Goal: Communication & Community: Participate in discussion

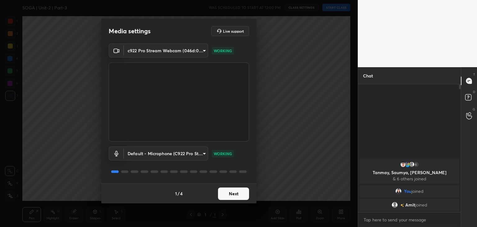
scroll to position [75, 101]
click at [242, 194] on button "Next" at bounding box center [233, 193] width 31 height 12
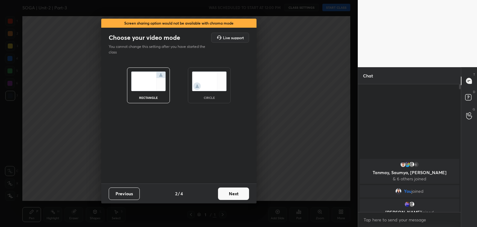
click at [234, 193] on button "Next" at bounding box center [233, 193] width 31 height 12
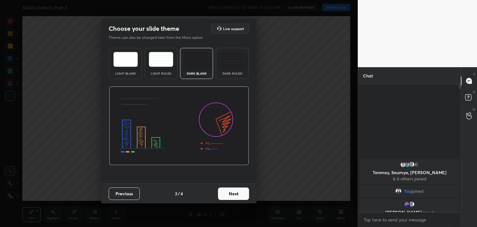
click at [228, 56] on img at bounding box center [232, 59] width 25 height 15
click at [235, 190] on button "Next" at bounding box center [233, 193] width 31 height 12
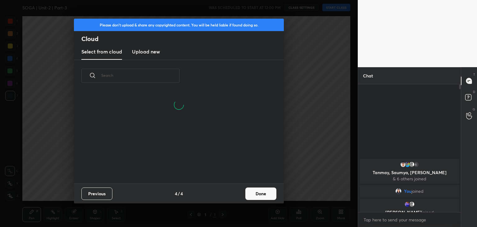
scroll to position [92, 200]
click at [262, 199] on button "Done" at bounding box center [260, 193] width 31 height 12
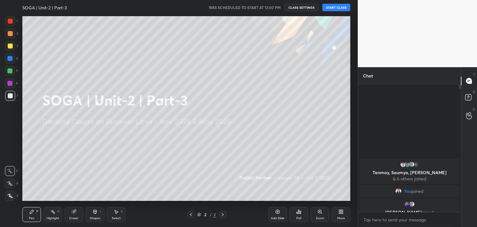
click at [8, 194] on icon at bounding box center [10, 196] width 6 height 4
click at [10, 46] on div at bounding box center [10, 46] width 5 height 5
click at [73, 217] on div "Eraser" at bounding box center [73, 218] width 9 height 3
click at [11, 150] on icon at bounding box center [10, 151] width 6 height 6
click at [31, 214] on div "Pen P" at bounding box center [31, 214] width 19 height 15
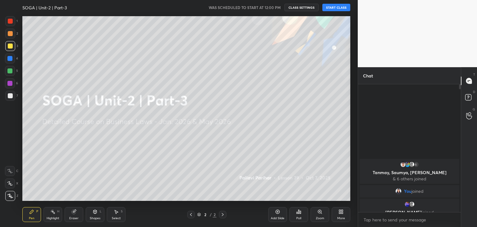
click at [342, 212] on icon at bounding box center [341, 211] width 5 height 5
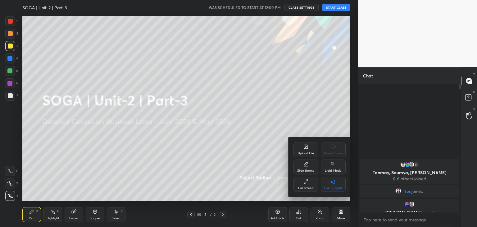
click at [309, 152] on div "Upload File" at bounding box center [306, 153] width 16 height 3
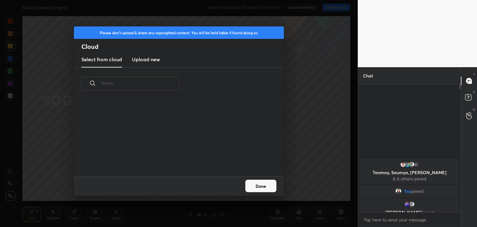
scroll to position [76, 200]
click at [152, 59] on h3 "Upload new" at bounding box center [146, 59] width 28 height 7
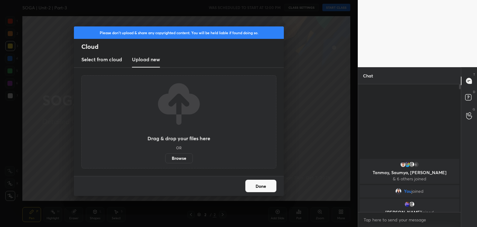
click at [176, 158] on label "Browse" at bounding box center [179, 158] width 28 height 10
click at [165, 158] on input "Browse" at bounding box center [165, 158] width 0 height 10
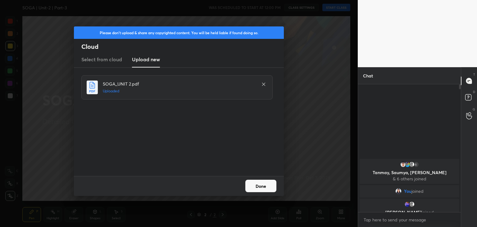
click at [255, 186] on button "Done" at bounding box center [260, 186] width 31 height 12
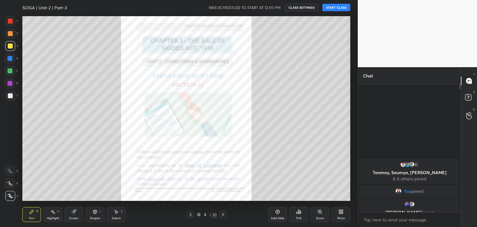
click at [223, 214] on icon at bounding box center [223, 214] width 5 height 5
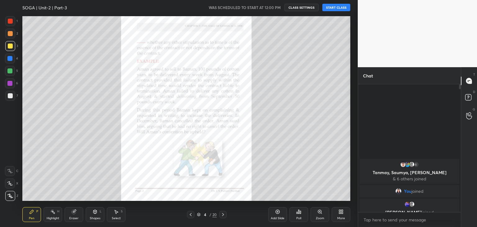
click at [223, 214] on icon at bounding box center [223, 214] width 5 height 5
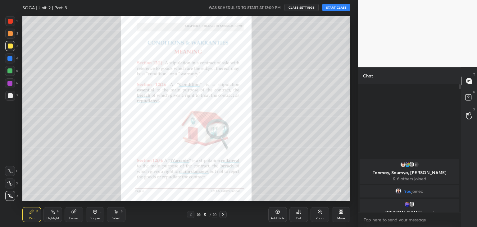
click at [224, 214] on icon at bounding box center [223, 214] width 5 height 5
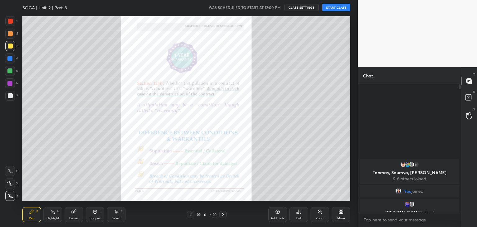
click at [223, 213] on icon at bounding box center [223, 214] width 5 height 5
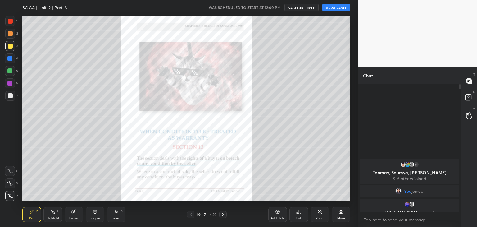
click at [223, 213] on icon at bounding box center [223, 214] width 5 height 5
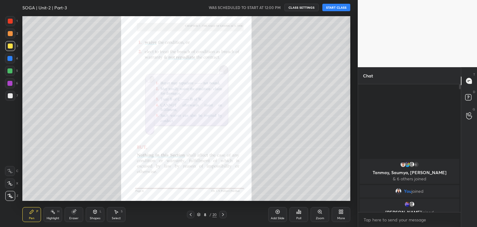
click at [224, 212] on icon at bounding box center [223, 214] width 5 height 5
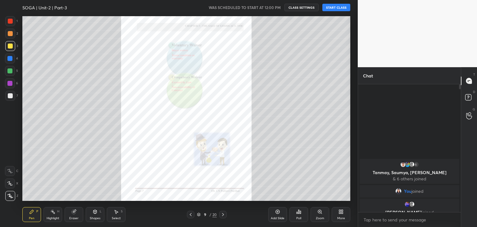
click at [223, 212] on icon at bounding box center [223, 214] width 5 height 5
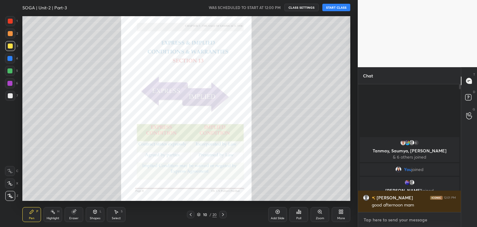
click at [373, 218] on textarea at bounding box center [409, 220] width 93 height 10
paste textarea "BUSINESSLAWS Tracker- [URL][DOMAIN_NAME]"
type textarea "BUSINESSLAWS Tracker- [URL][DOMAIN_NAME]"
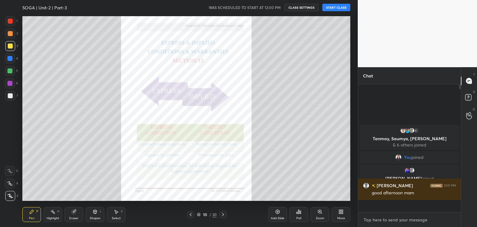
scroll to position [0, 0]
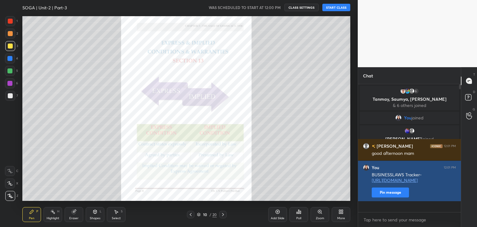
click at [388, 197] on button "Pin message" at bounding box center [390, 192] width 37 height 10
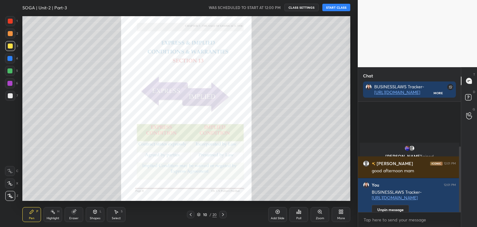
scroll to position [76, 0]
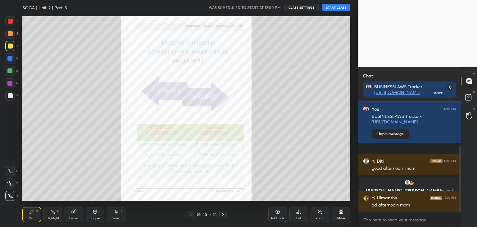
drag, startPoint x: 460, startPoint y: 160, endPoint x: 462, endPoint y: 192, distance: 31.8
click at [462, 192] on div "Chat BUSINESSLAWS Tracker- [URL][DOMAIN_NAME] More [PERSON_NAME] joined [PERSON…" at bounding box center [417, 147] width 119 height 160
click at [335, 8] on button "START CLASS" at bounding box center [337, 7] width 28 height 7
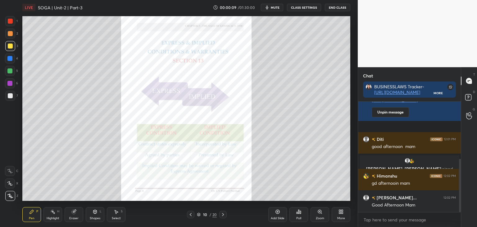
scroll to position [119, 0]
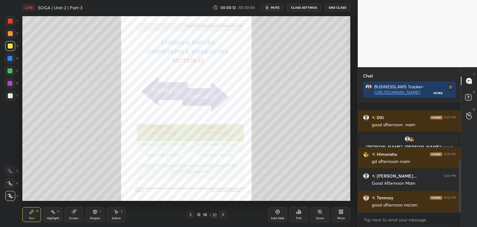
drag, startPoint x: 461, startPoint y: 204, endPoint x: 460, endPoint y: 182, distance: 22.4
click at [460, 182] on div "Chat BUSINESSLAWS Tracker- [URL][DOMAIN_NAME] More [PERSON_NAME] 12:01 PM good …" at bounding box center [417, 147] width 119 height 160
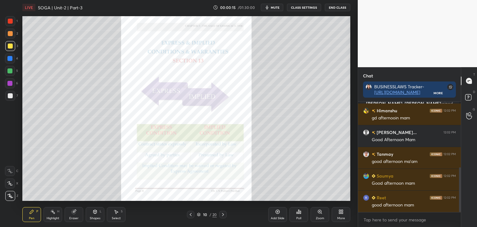
drag, startPoint x: 461, startPoint y: 194, endPoint x: 464, endPoint y: 229, distance: 34.7
click at [464, 0] on html "1 2 3 4 5 6 7 C X Z C X Z E E Erase all H H LIVE SOGA | Unit-2 | Part-3 00:00:1…" at bounding box center [238, 0] width 477 height 0
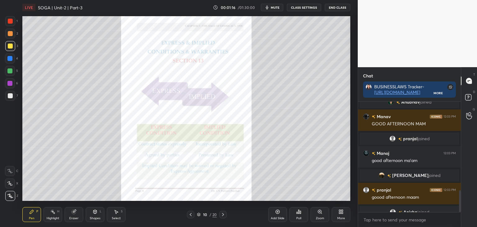
scroll to position [451, 0]
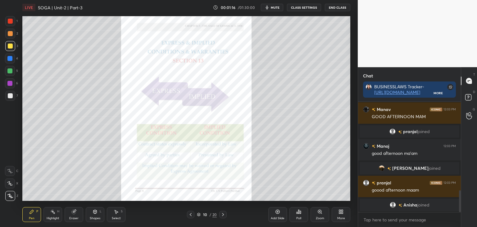
drag, startPoint x: 461, startPoint y: 201, endPoint x: 467, endPoint y: 232, distance: 31.1
click at [467, 0] on html "1 2 3 4 5 6 7 C X Z C X Z E E Erase all H H LIVE SOGA | Unit-2 | Part-3 00:01:1…" at bounding box center [238, 0] width 477 height 0
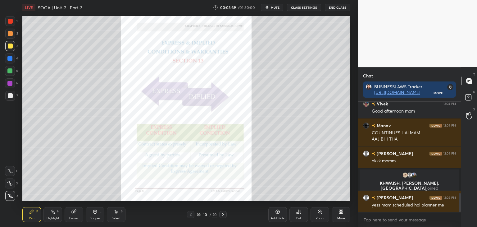
scroll to position [533, 0]
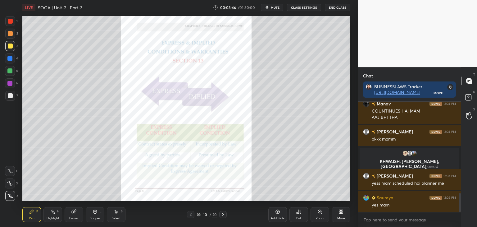
click at [9, 58] on div at bounding box center [9, 58] width 5 height 5
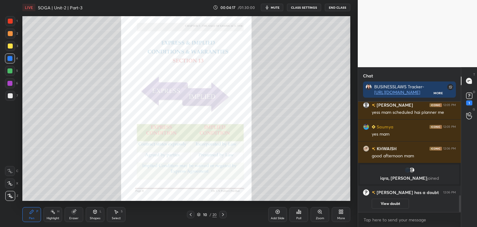
scroll to position [620, 0]
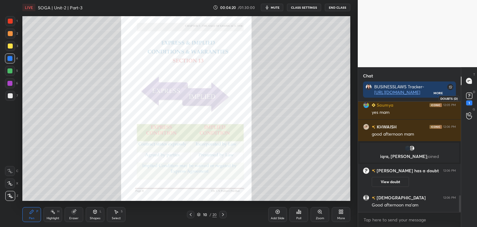
click at [469, 97] on rect at bounding box center [469, 96] width 6 height 6
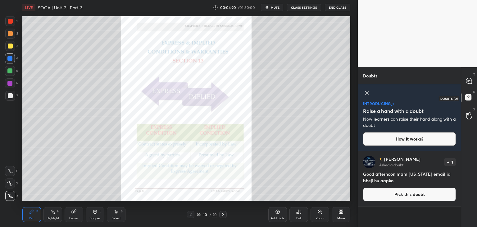
scroll to position [75, 101]
click at [469, 82] on icon at bounding box center [469, 81] width 6 height 6
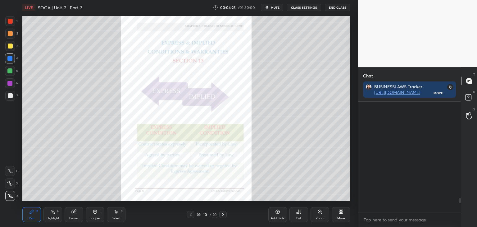
scroll to position [108, 101]
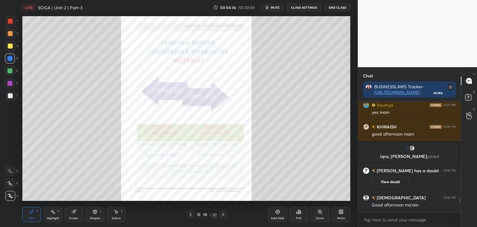
click at [222, 214] on icon at bounding box center [223, 214] width 5 height 5
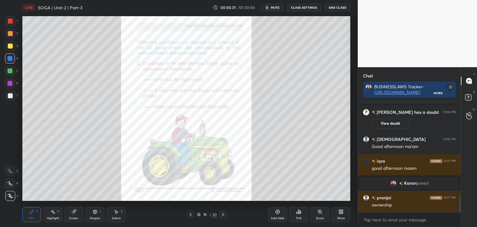
scroll to position [682, 0]
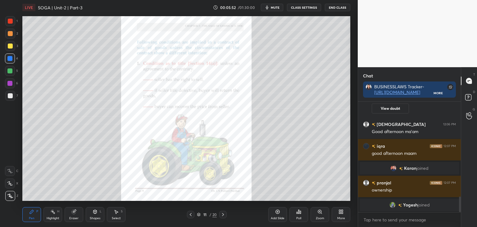
click at [10, 47] on div at bounding box center [10, 46] width 5 height 5
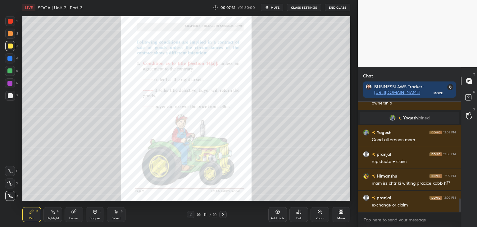
scroll to position [791, 0]
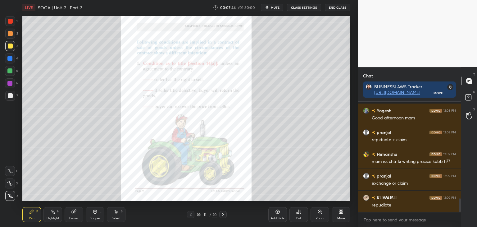
click at [9, 59] on div at bounding box center [9, 58] width 5 height 5
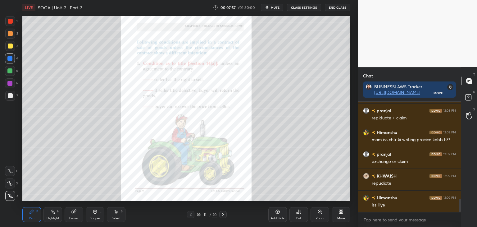
click at [222, 214] on icon at bounding box center [223, 214] width 5 height 5
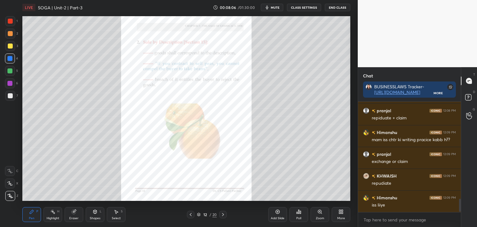
scroll to position [835, 0]
click at [10, 46] on div at bounding box center [10, 46] width 5 height 5
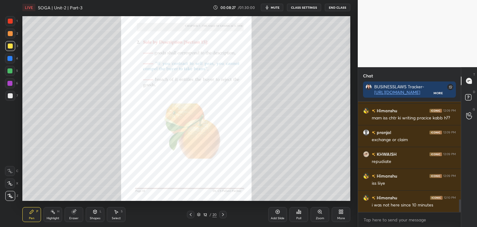
click at [9, 59] on div at bounding box center [9, 58] width 5 height 5
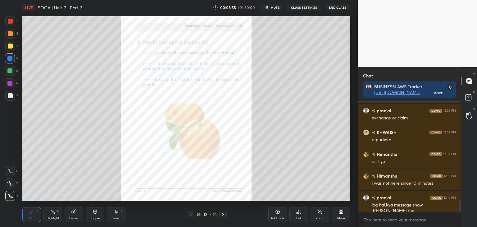
click at [225, 213] on icon at bounding box center [223, 214] width 5 height 5
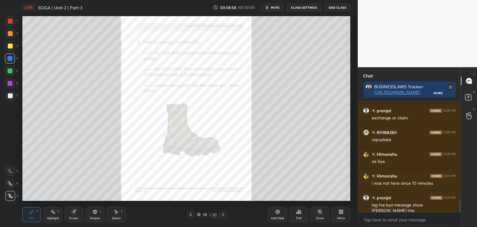
scroll to position [878, 0]
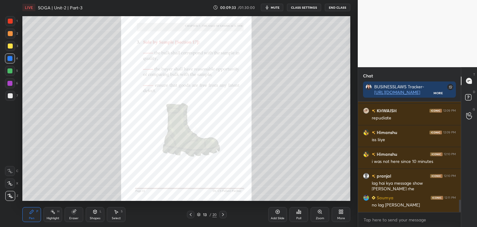
click at [224, 213] on icon at bounding box center [223, 214] width 5 height 5
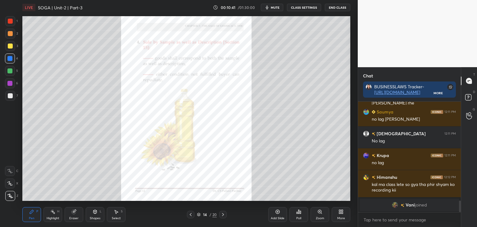
scroll to position [887, 0]
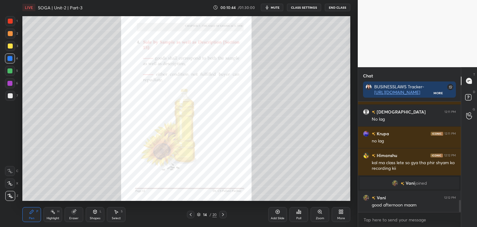
click at [223, 214] on icon at bounding box center [223, 214] width 2 height 3
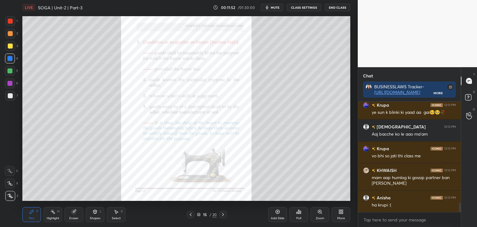
scroll to position [1194, 0]
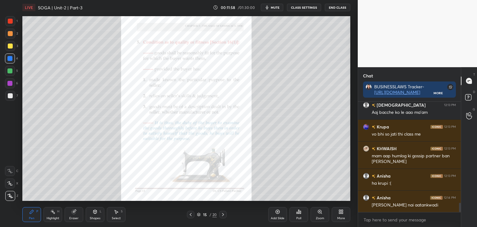
click at [461, 207] on div "T Messages (T) D Doubts (D) G Raise Hand (G)" at bounding box center [469, 147] width 16 height 160
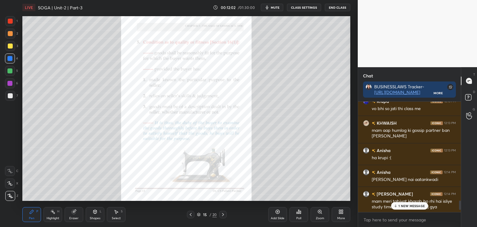
scroll to position [1221, 0]
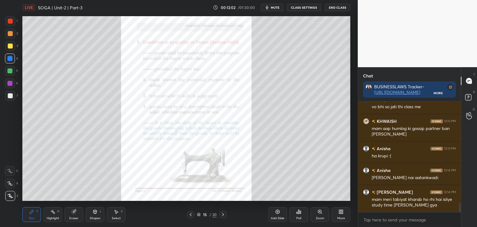
drag, startPoint x: 461, startPoint y: 207, endPoint x: 461, endPoint y: 211, distance: 4.1
click at [461, 211] on div "Chat BUSINESSLAWS Tracker- [URL][DOMAIN_NAME] More [PERSON_NAME] 12:13 PM Aaj b…" at bounding box center [417, 147] width 119 height 160
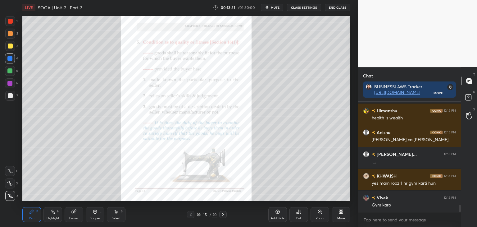
scroll to position [1632, 0]
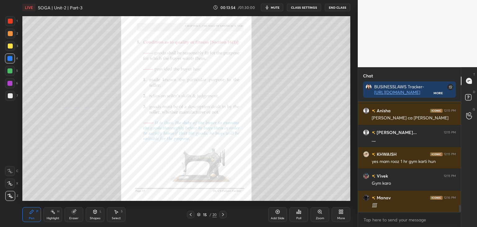
click at [9, 46] on div at bounding box center [10, 46] width 5 height 5
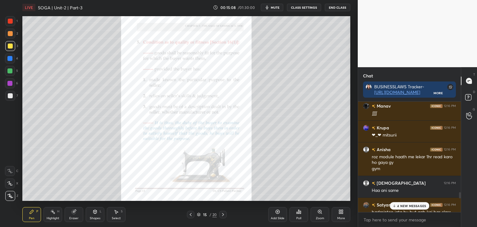
scroll to position [1735, 0]
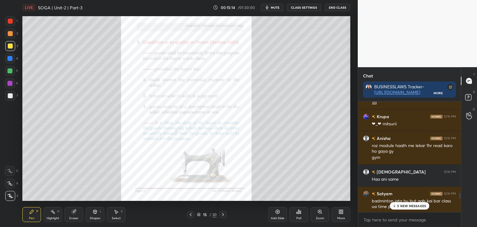
drag, startPoint x: 460, startPoint y: 209, endPoint x: 458, endPoint y: 199, distance: 10.1
click at [458, 199] on div at bounding box center [459, 157] width 4 height 110
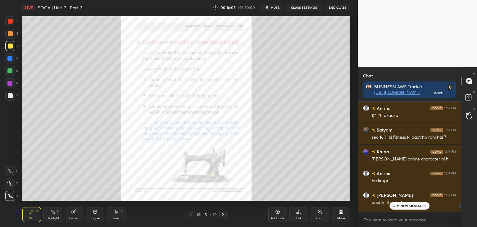
scroll to position [2095, 0]
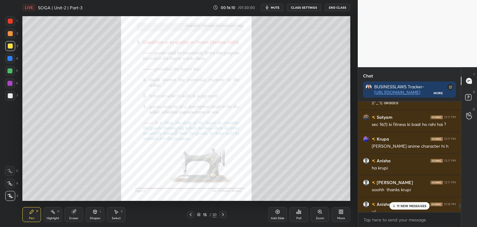
drag, startPoint x: 460, startPoint y: 195, endPoint x: 462, endPoint y: 212, distance: 16.9
click at [462, 212] on div "Chat BUSINESSLAWS Tracker- [URL][DOMAIN_NAME] More Krupa 12:17 PM 2 aankh kam h…" at bounding box center [417, 147] width 119 height 160
click at [10, 59] on div at bounding box center [9, 58] width 5 height 5
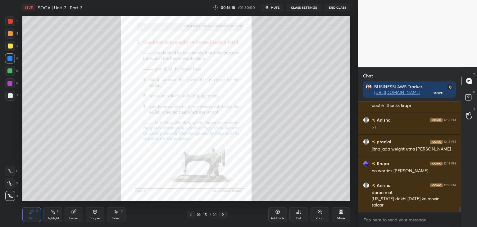
drag, startPoint x: 460, startPoint y: 206, endPoint x: 461, endPoint y: 212, distance: 6.1
click at [461, 212] on div "Chat BUSINESSLAWS Tracker- [URL][DOMAIN_NAME] More [PERSON_NAME] 12:17 PM ha kr…" at bounding box center [417, 147] width 119 height 160
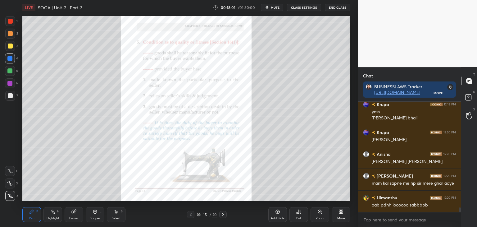
scroll to position [2611, 0]
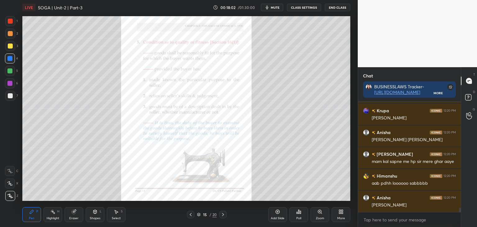
click at [11, 22] on div at bounding box center [10, 21] width 5 height 5
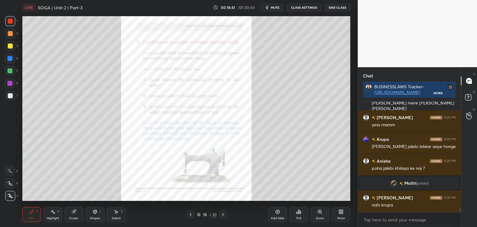
scroll to position [2401, 0]
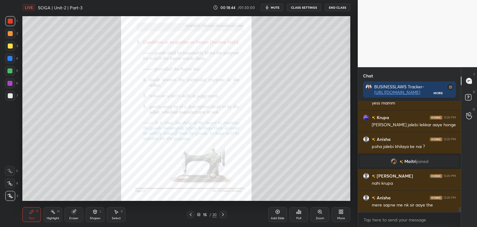
click at [8, 56] on div at bounding box center [9, 58] width 5 height 5
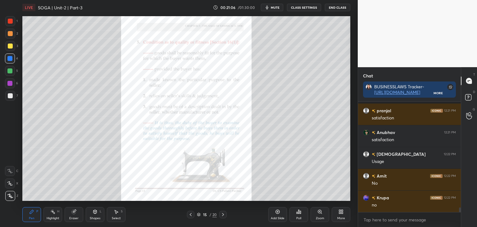
scroll to position [2559, 0]
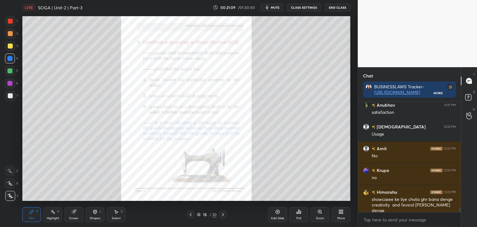
click at [11, 22] on div at bounding box center [10, 21] width 5 height 5
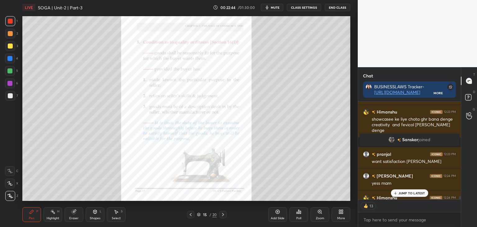
scroll to position [2588, 0]
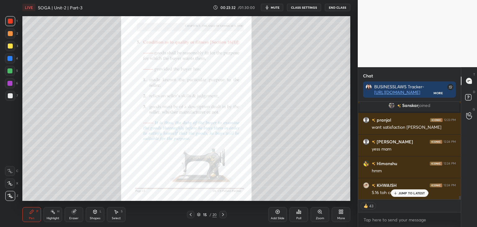
click at [8, 46] on div at bounding box center [10, 46] width 5 height 5
click at [11, 20] on div at bounding box center [10, 21] width 5 height 5
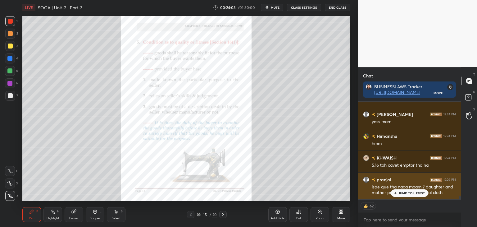
click at [397, 194] on icon at bounding box center [395, 193] width 4 height 4
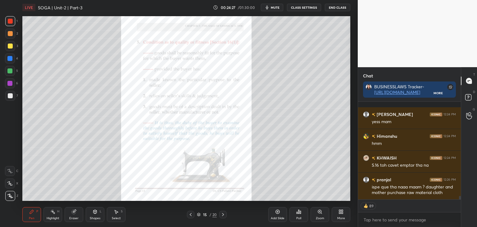
scroll to position [2643, 0]
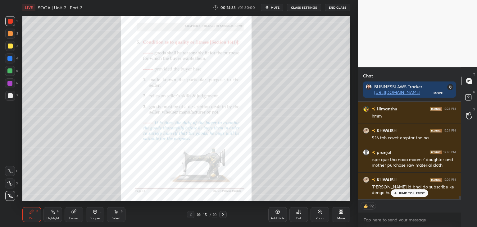
click at [401, 194] on p "JUMP TO LATEST" at bounding box center [412, 193] width 27 height 4
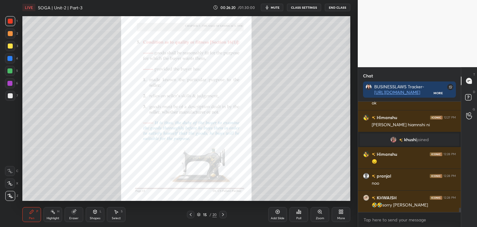
scroll to position [2742, 0]
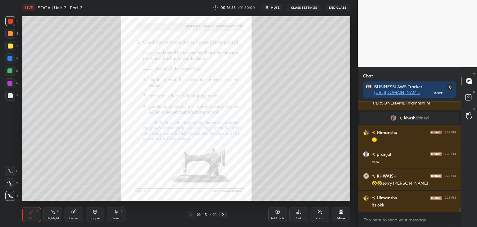
click at [10, 58] on div at bounding box center [9, 58] width 5 height 5
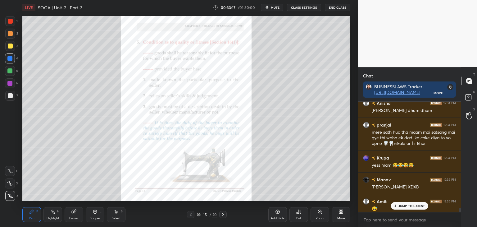
scroll to position [3565, 0]
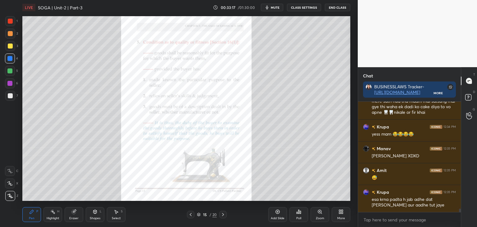
drag, startPoint x: 460, startPoint y: 210, endPoint x: 461, endPoint y: 214, distance: 4.3
click at [461, 214] on div "Chat BUSINESSLAWS Tracker- [URL][DOMAIN_NAME] More [PERSON_NAME] 12:34 PM [PERS…" at bounding box center [417, 147] width 119 height 160
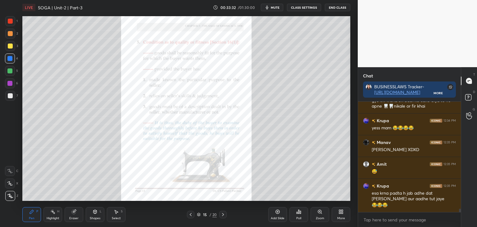
click at [321, 218] on div "Zoom" at bounding box center [320, 218] width 8 height 3
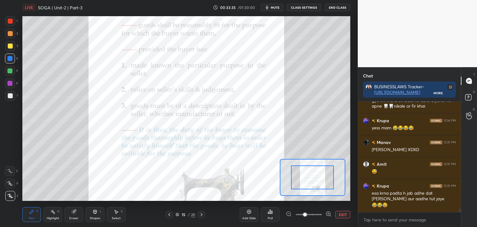
click at [10, 21] on div at bounding box center [10, 21] width 5 height 5
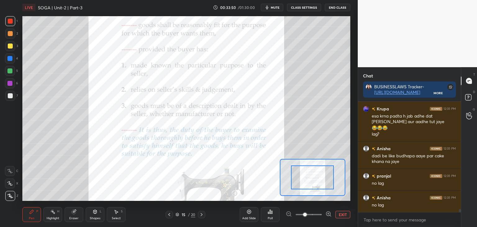
scroll to position [3670, 0]
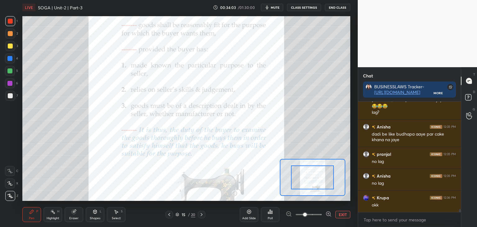
click at [342, 214] on button "EXIT" at bounding box center [343, 214] width 15 height 7
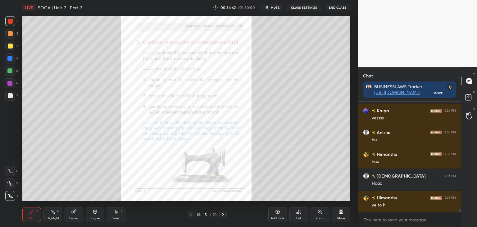
scroll to position [3828, 0]
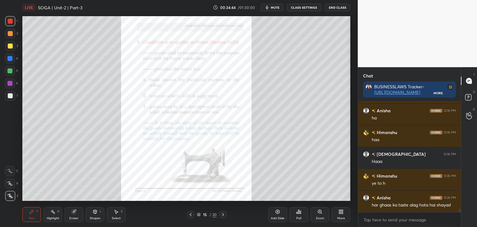
click at [461, 206] on div "T Messages (T) D Doubts (D) G Raise Hand (G)" at bounding box center [469, 147] width 16 height 160
drag, startPoint x: 460, startPoint y: 209, endPoint x: 460, endPoint y: 213, distance: 3.7
click at [460, 213] on div "[PERSON_NAME] 12:36 PM raat me pani ke glass me batisee rakh ke sote h bechare …" at bounding box center [409, 164] width 103 height 125
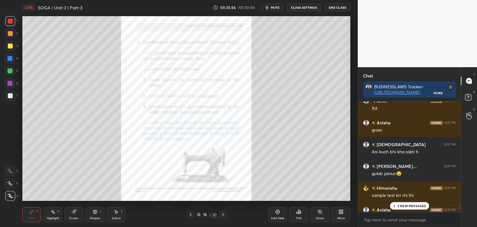
scroll to position [4160, 0]
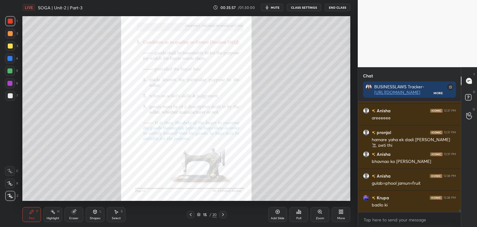
drag, startPoint x: 460, startPoint y: 210, endPoint x: 464, endPoint y: 229, distance: 19.0
click at [464, 0] on html "1 2 3 4 5 6 7 C X Z C X Z E E Erase all H H LIVE SOGA | Unit-2 | Part-3 00:35:5…" at bounding box center [238, 0] width 477 height 0
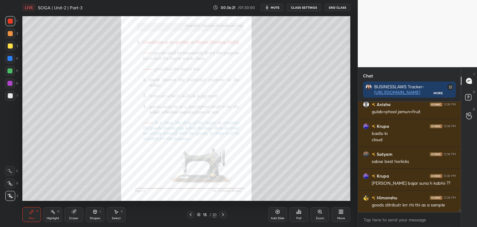
scroll to position [4254, 0]
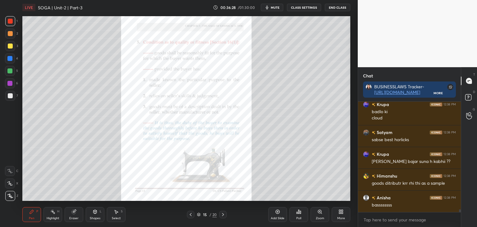
click at [223, 214] on icon at bounding box center [223, 214] width 5 height 5
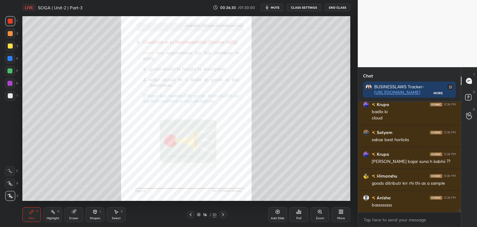
click at [10, 59] on div at bounding box center [9, 58] width 5 height 5
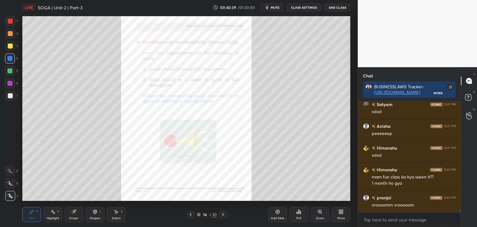
scroll to position [4304, 0]
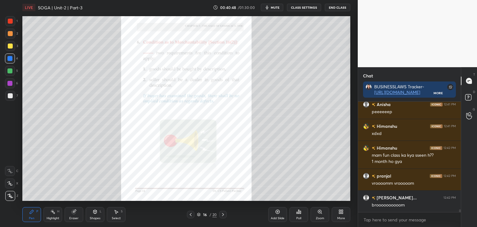
click at [10, 47] on div at bounding box center [10, 46] width 5 height 5
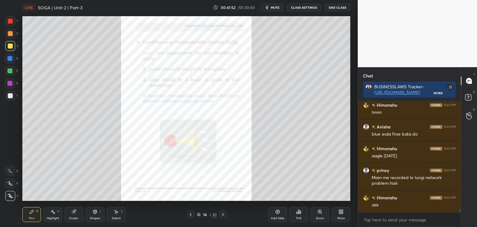
scroll to position [4441, 0]
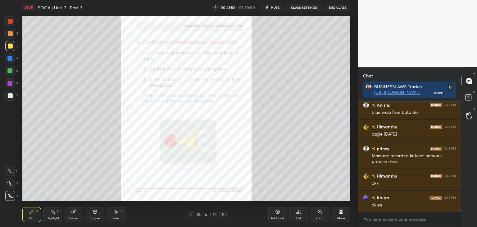
click at [9, 22] on div at bounding box center [10, 21] width 5 height 5
click at [10, 60] on div at bounding box center [9, 58] width 5 height 5
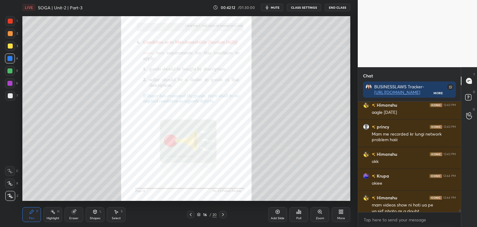
scroll to position [4469, 0]
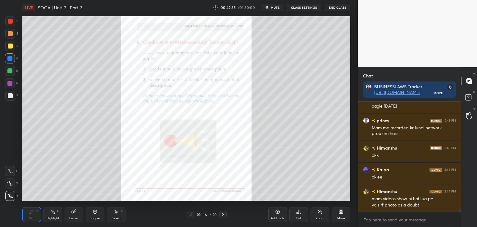
click at [10, 21] on div at bounding box center [10, 21] width 5 height 5
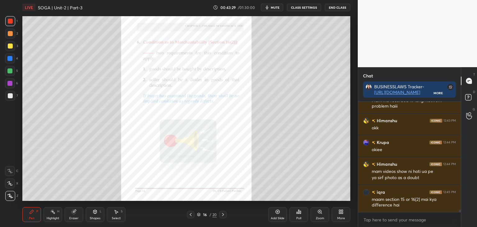
scroll to position [4523, 0]
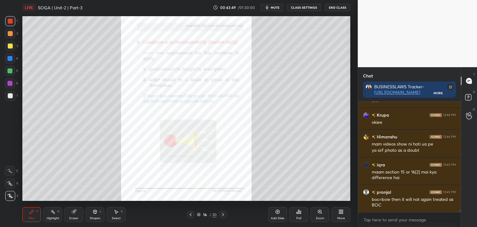
click at [191, 217] on icon at bounding box center [190, 214] width 5 height 5
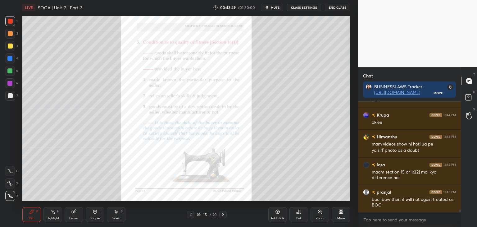
click at [190, 215] on icon at bounding box center [190, 214] width 5 height 5
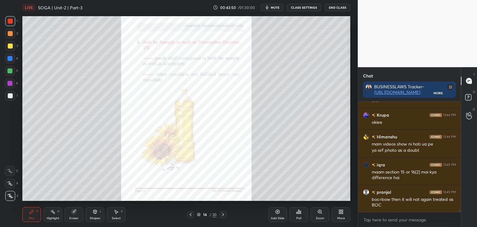
click at [191, 214] on icon at bounding box center [190, 214] width 5 height 5
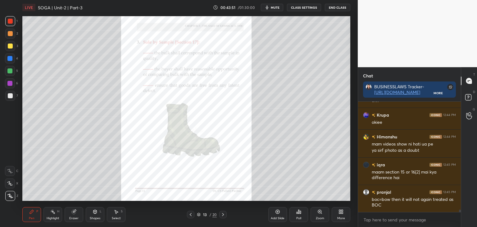
click at [191, 214] on icon at bounding box center [190, 214] width 5 height 5
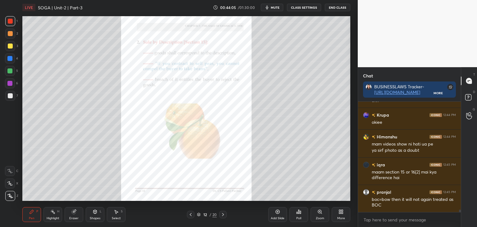
click at [8, 59] on div at bounding box center [9, 58] width 5 height 5
drag, startPoint x: 71, startPoint y: 216, endPoint x: 78, endPoint y: 212, distance: 7.6
click at [72, 216] on div "Eraser" at bounding box center [74, 214] width 19 height 15
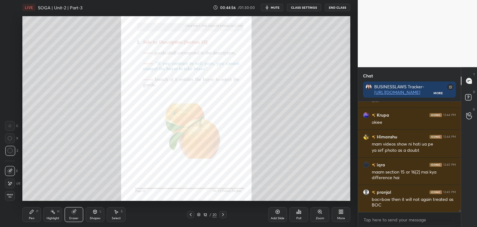
click at [32, 215] on div "Pen P" at bounding box center [31, 214] width 19 height 15
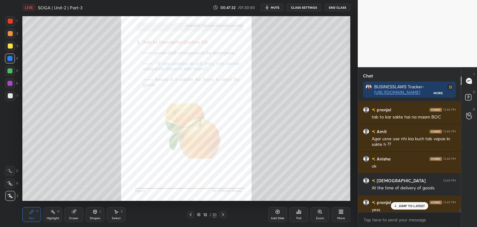
scroll to position [4585, 0]
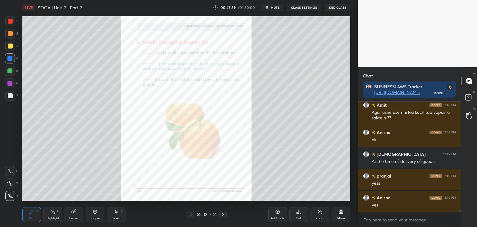
click at [460, 213] on div "[PERSON_NAME] 12:48 PM tab to kar sakte hai na maam BOC Amit 12:48 PM Agar usne…" at bounding box center [409, 164] width 103 height 125
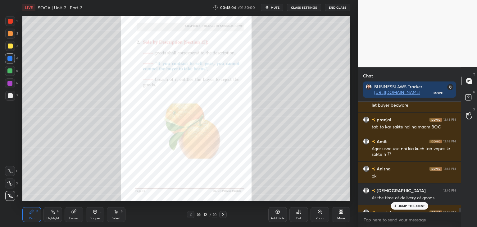
scroll to position [4628, 0]
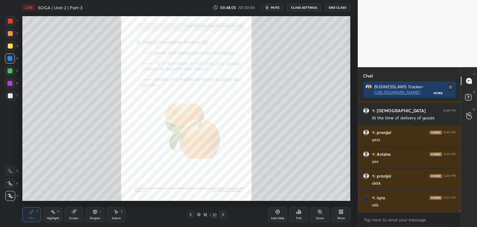
drag, startPoint x: 461, startPoint y: 209, endPoint x: 460, endPoint y: 222, distance: 12.1
click at [461, 218] on div "Chat BUSINESSLAWS Tracker- [URL][DOMAIN_NAME] More Amit 12:48 PM Agar usne use …" at bounding box center [417, 147] width 119 height 160
click at [222, 213] on icon at bounding box center [223, 214] width 5 height 5
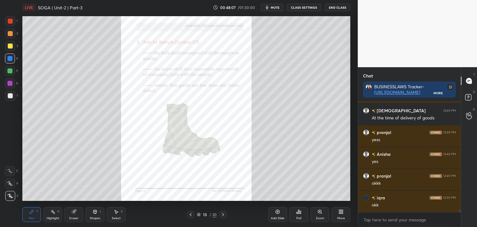
click at [224, 213] on icon at bounding box center [223, 214] width 5 height 5
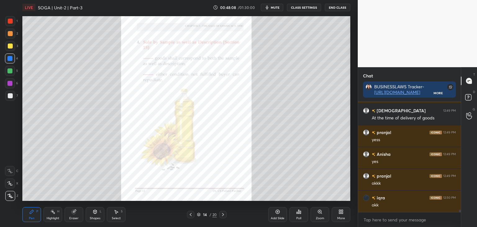
click at [224, 214] on icon at bounding box center [223, 214] width 5 height 5
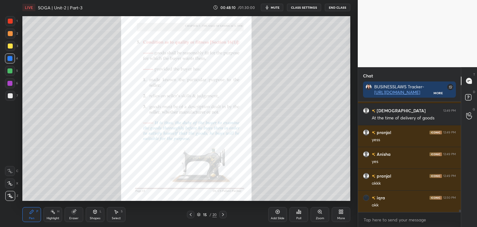
click at [223, 215] on icon at bounding box center [223, 214] width 5 height 5
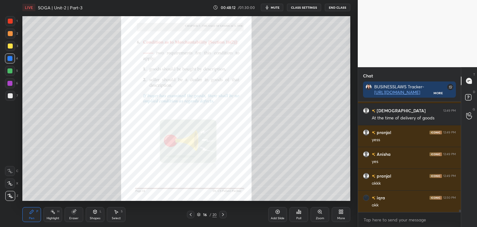
click at [222, 216] on icon at bounding box center [223, 214] width 5 height 5
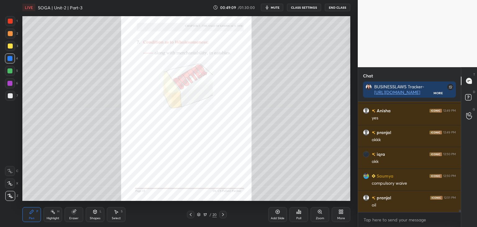
scroll to position [4694, 0]
click at [192, 214] on icon at bounding box center [190, 214] width 5 height 5
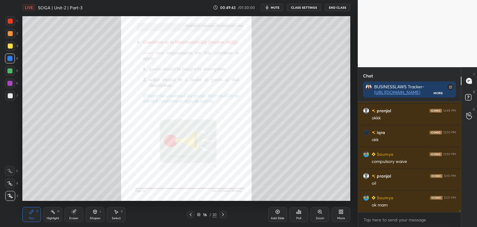
click at [224, 214] on icon at bounding box center [223, 214] width 5 height 5
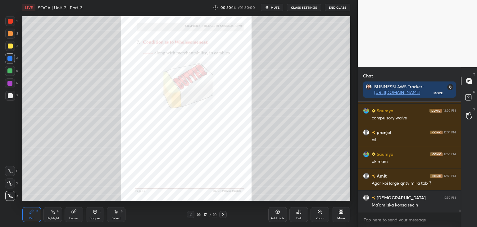
scroll to position [4759, 0]
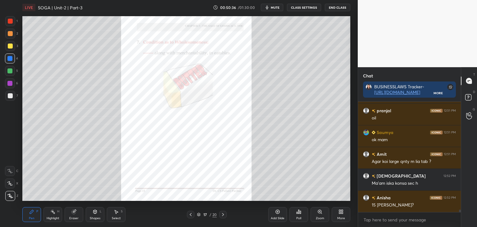
drag, startPoint x: 190, startPoint y: 214, endPoint x: 195, endPoint y: 205, distance: 11.0
click at [190, 214] on icon at bounding box center [190, 214] width 5 height 5
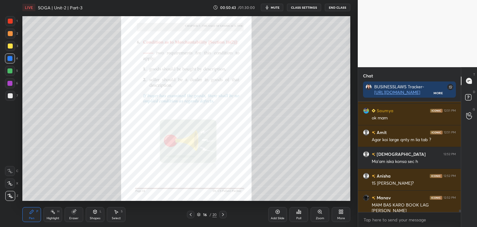
scroll to position [4787, 0]
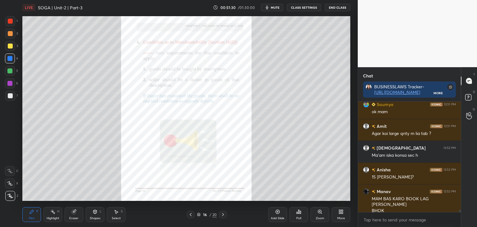
click at [222, 217] on icon at bounding box center [223, 214] width 5 height 5
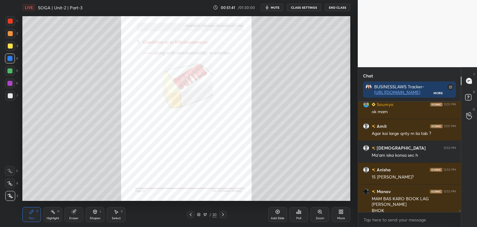
click at [10, 46] on div at bounding box center [10, 46] width 5 height 5
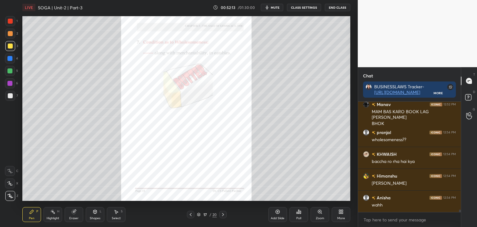
scroll to position [4896, 0]
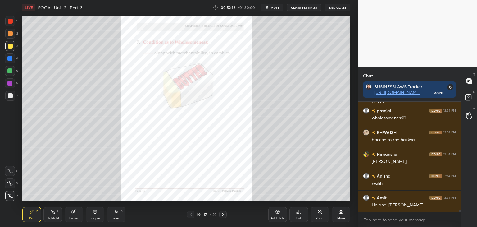
click at [9, 58] on div at bounding box center [9, 58] width 5 height 5
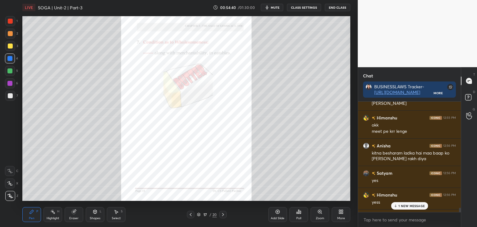
scroll to position [5295, 0]
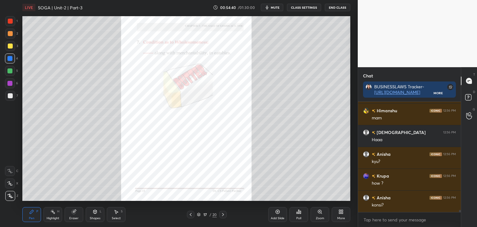
drag, startPoint x: 460, startPoint y: 210, endPoint x: 460, endPoint y: 223, distance: 12.4
click at [460, 221] on div "[PERSON_NAME] 12:56 PM [PERSON_NAME] 12:56 PM yes mam [PERSON_NAME] 12:56 PM ma…" at bounding box center [409, 164] width 103 height 125
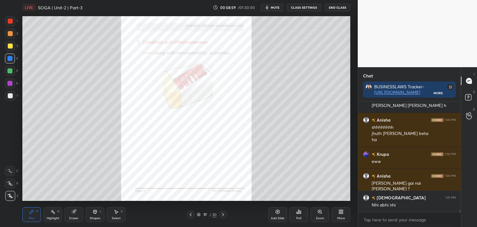
scroll to position [5716, 0]
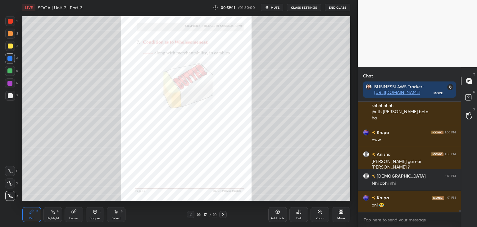
click at [8, 69] on div at bounding box center [9, 70] width 5 height 5
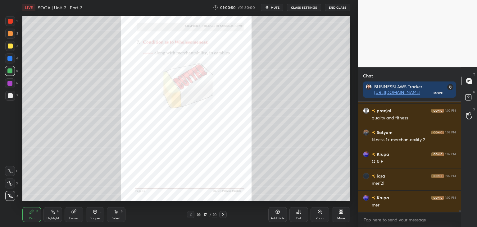
scroll to position [6455, 0]
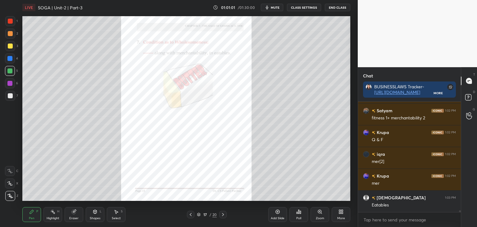
click at [8, 46] on div at bounding box center [10, 46] width 5 height 5
click at [10, 82] on div at bounding box center [9, 83] width 5 height 5
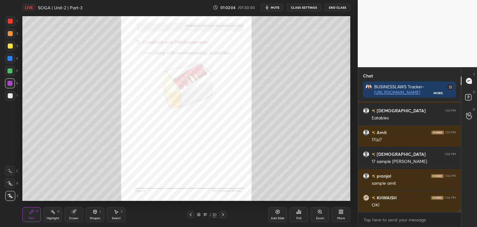
scroll to position [6564, 0]
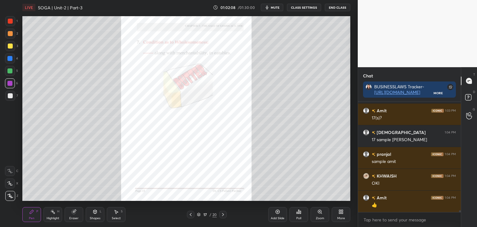
click at [225, 215] on icon at bounding box center [223, 214] width 5 height 5
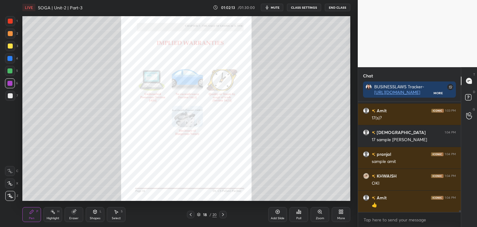
click at [324, 213] on div "Zoom" at bounding box center [320, 214] width 19 height 15
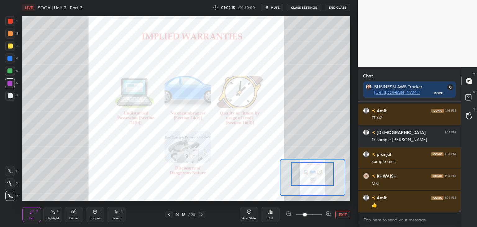
click at [325, 179] on div at bounding box center [312, 174] width 43 height 24
click at [10, 58] on div at bounding box center [9, 58] width 5 height 5
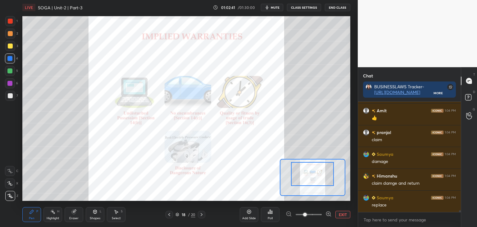
scroll to position [6673, 0]
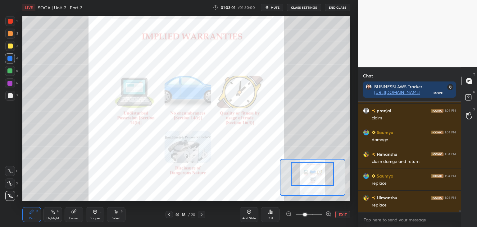
click at [344, 214] on button "EXIT" at bounding box center [343, 214] width 15 height 7
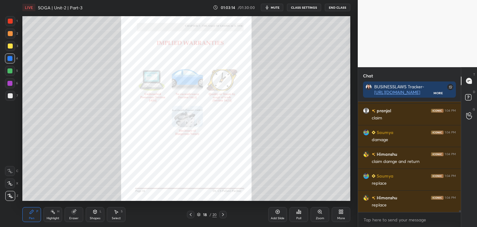
drag, startPoint x: 7, startPoint y: 45, endPoint x: 16, endPoint y: 52, distance: 10.8
click at [8, 45] on div at bounding box center [10, 46] width 5 height 5
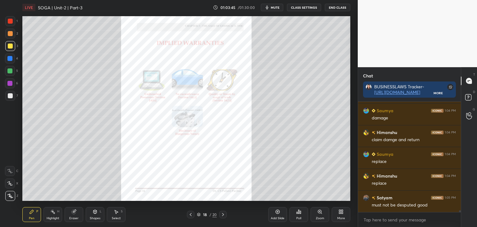
drag, startPoint x: 10, startPoint y: 70, endPoint x: 15, endPoint y: 68, distance: 5.5
click at [11, 70] on div at bounding box center [9, 70] width 5 height 5
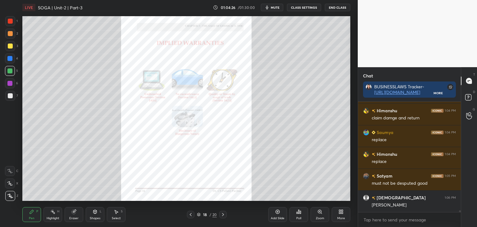
scroll to position [6738, 0]
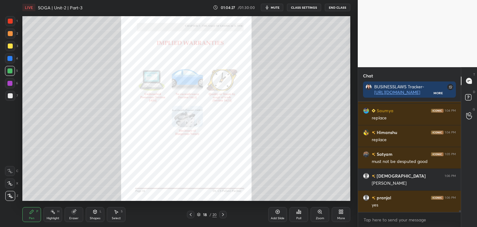
drag, startPoint x: 9, startPoint y: 57, endPoint x: 13, endPoint y: 57, distance: 3.4
click at [9, 57] on div at bounding box center [9, 58] width 5 height 5
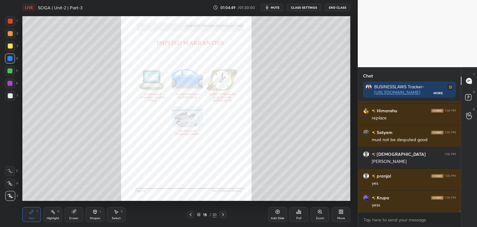
click at [10, 81] on div at bounding box center [9, 83] width 5 height 5
click at [9, 58] on div at bounding box center [9, 58] width 5 height 5
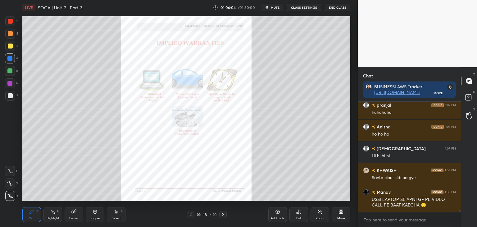
scroll to position [7033, 0]
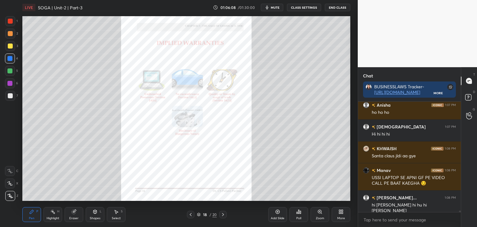
click at [10, 47] on div at bounding box center [10, 46] width 5 height 5
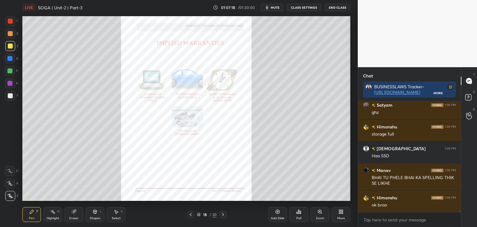
scroll to position [7268, 0]
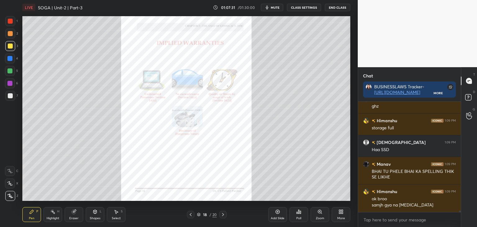
drag, startPoint x: 9, startPoint y: 57, endPoint x: 17, endPoint y: 61, distance: 8.8
click at [9, 58] on div at bounding box center [9, 58] width 5 height 5
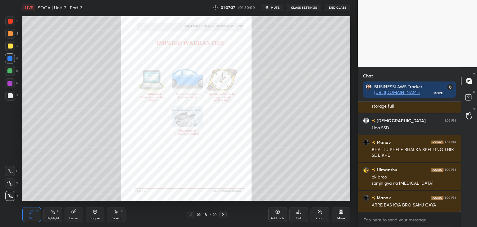
drag, startPoint x: 9, startPoint y: 82, endPoint x: 13, endPoint y: 82, distance: 4.0
click at [9, 82] on div at bounding box center [9, 83] width 5 height 5
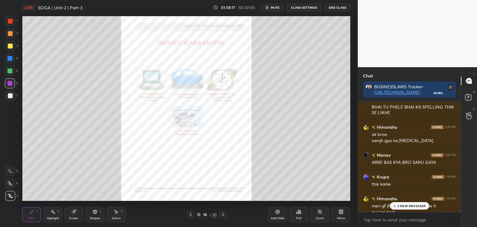
scroll to position [7362, 0]
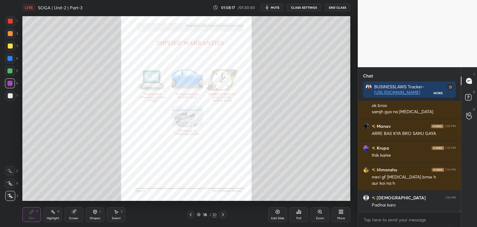
drag, startPoint x: 460, startPoint y: 211, endPoint x: 461, endPoint y: 214, distance: 3.5
click at [461, 214] on div "[PERSON_NAME] 1:09 PM BHAI TU PHELE BHAI KA SPELLING THIK SE LIKHE [PERSON_NAME…" at bounding box center [409, 164] width 103 height 125
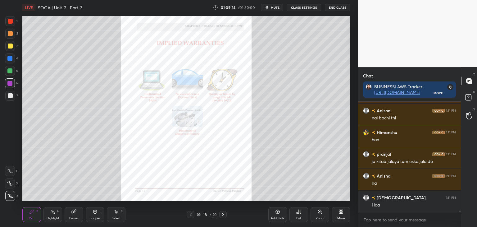
scroll to position [7607, 0]
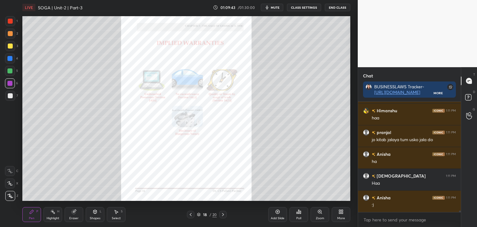
click at [10, 23] on div at bounding box center [10, 21] width 5 height 5
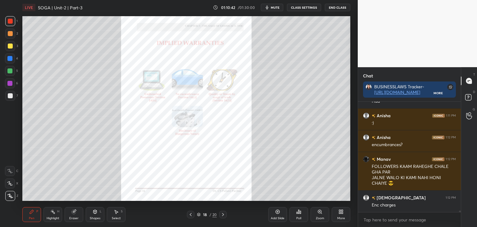
scroll to position [7711, 0]
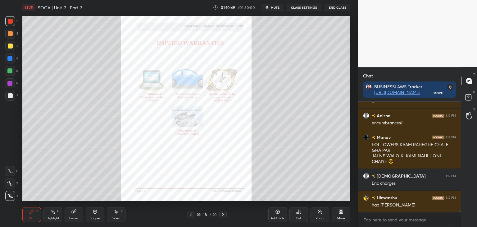
drag, startPoint x: 9, startPoint y: 58, endPoint x: 16, endPoint y: 64, distance: 8.4
click at [9, 58] on div at bounding box center [9, 58] width 5 height 5
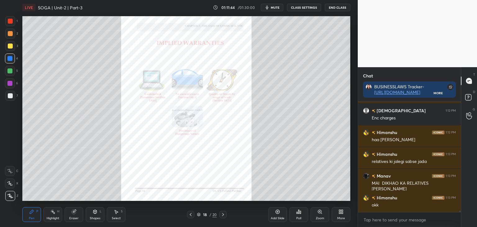
scroll to position [7782, 0]
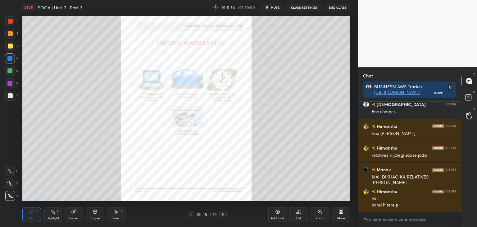
drag, startPoint x: 10, startPoint y: 45, endPoint x: 19, endPoint y: 52, distance: 10.4
click at [11, 46] on div at bounding box center [10, 46] width 5 height 5
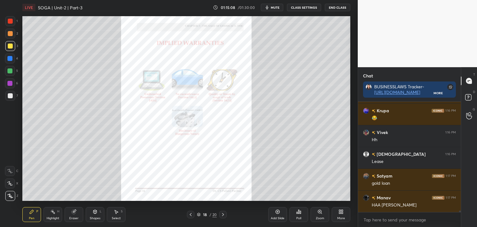
scroll to position [8426, 0]
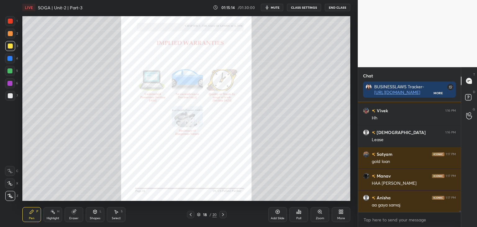
click at [11, 59] on div at bounding box center [9, 58] width 5 height 5
click at [321, 214] on icon at bounding box center [320, 211] width 5 height 5
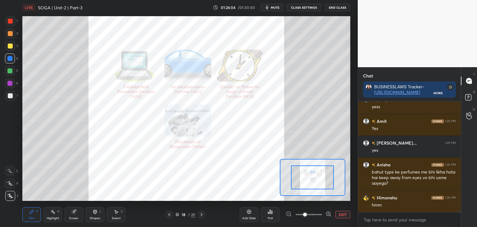
scroll to position [9058, 0]
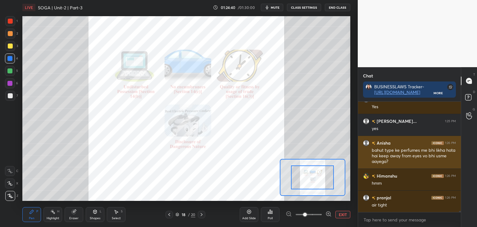
click at [384, 153] on div "1 2 3 4 5 6 7 C X Z C X Z E E Erase all H H LIVE SOGA | Unit-2 | Part-3 01:24:4…" at bounding box center [238, 113] width 477 height 227
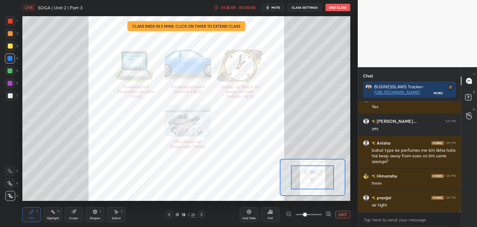
click at [461, 212] on div "[PERSON_NAME] 1:25 PM yess Amit 1:25 PM Yes [PERSON_NAME]... 1:25 PM yes [PERSO…" at bounding box center [409, 164] width 103 height 125
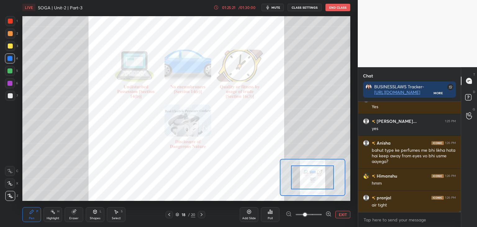
click at [342, 215] on button "EXIT" at bounding box center [343, 214] width 15 height 7
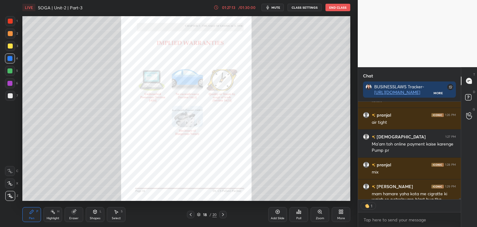
scroll to position [2, 2]
click at [222, 215] on icon at bounding box center [223, 214] width 2 height 3
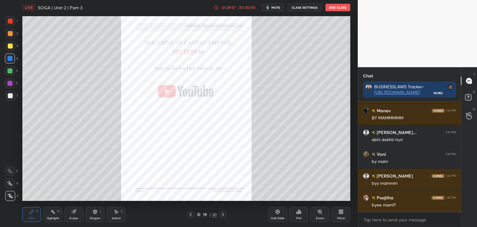
scroll to position [9426, 0]
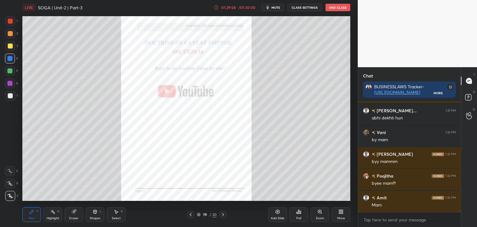
click at [334, 10] on button "End Class" at bounding box center [338, 7] width 25 height 7
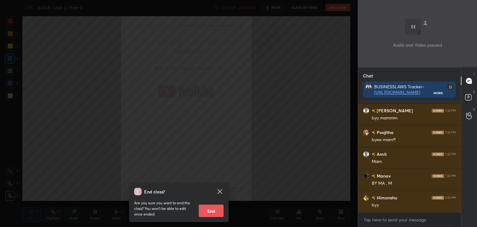
scroll to position [9491, 0]
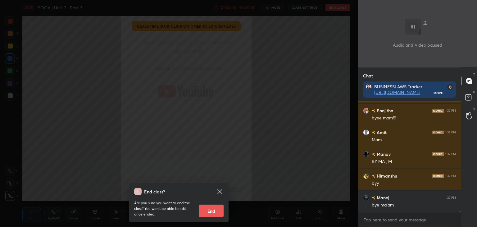
click at [211, 209] on button "End" at bounding box center [211, 210] width 25 height 12
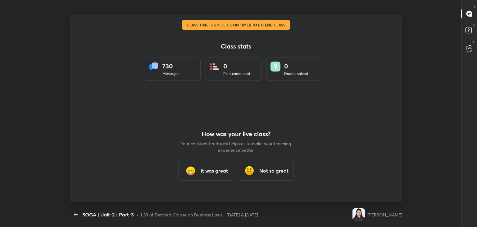
scroll to position [0, 0]
click at [209, 173] on h3 "It was great" at bounding box center [214, 170] width 27 height 7
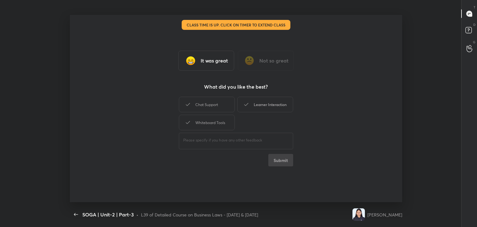
click at [273, 103] on div "Learner Interaction" at bounding box center [265, 105] width 56 height 16
click at [201, 121] on div "Whiteboard Tools" at bounding box center [207, 123] width 56 height 16
click at [273, 161] on button "Submit" at bounding box center [280, 160] width 25 height 12
